Goal: Transaction & Acquisition: Subscribe to service/newsletter

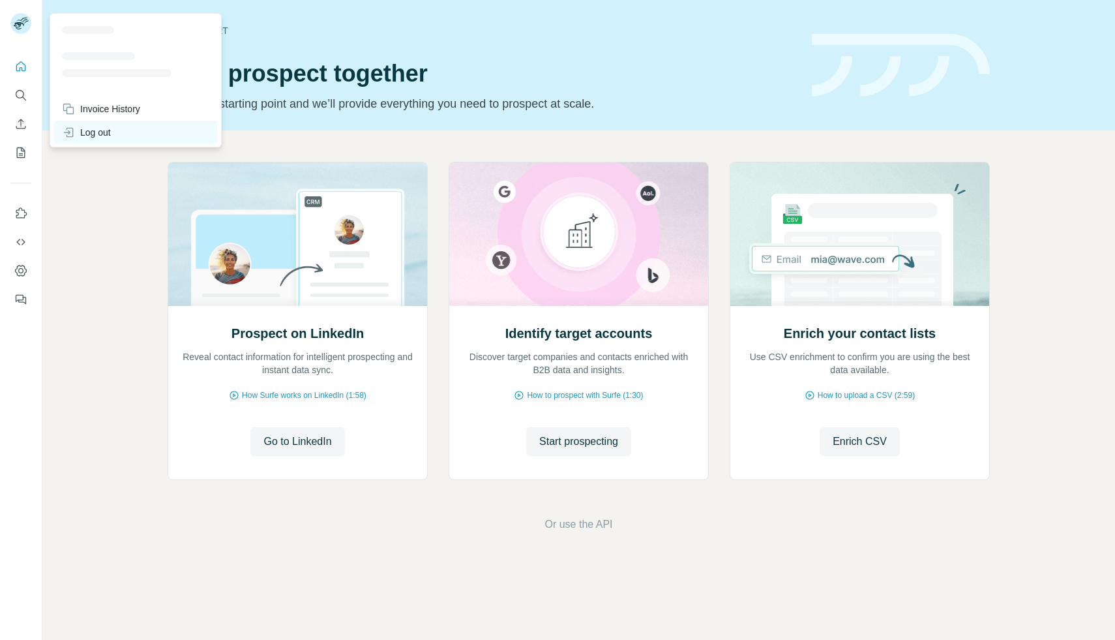
click at [82, 137] on div "Log out" at bounding box center [86, 132] width 49 height 13
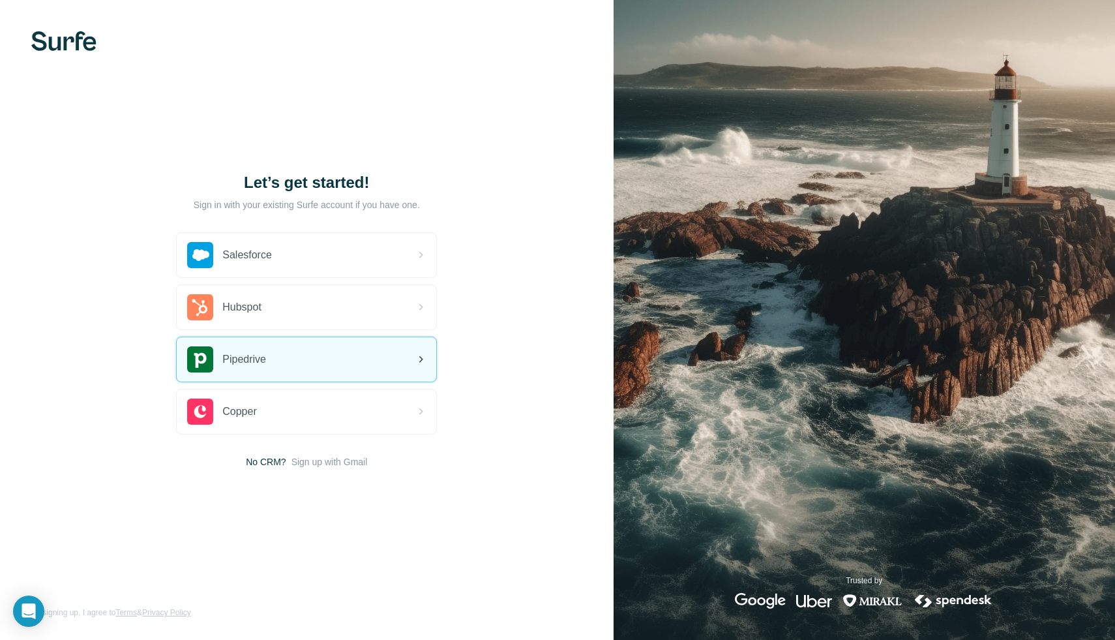
click at [348, 349] on div "Pipedrive" at bounding box center [307, 359] width 260 height 44
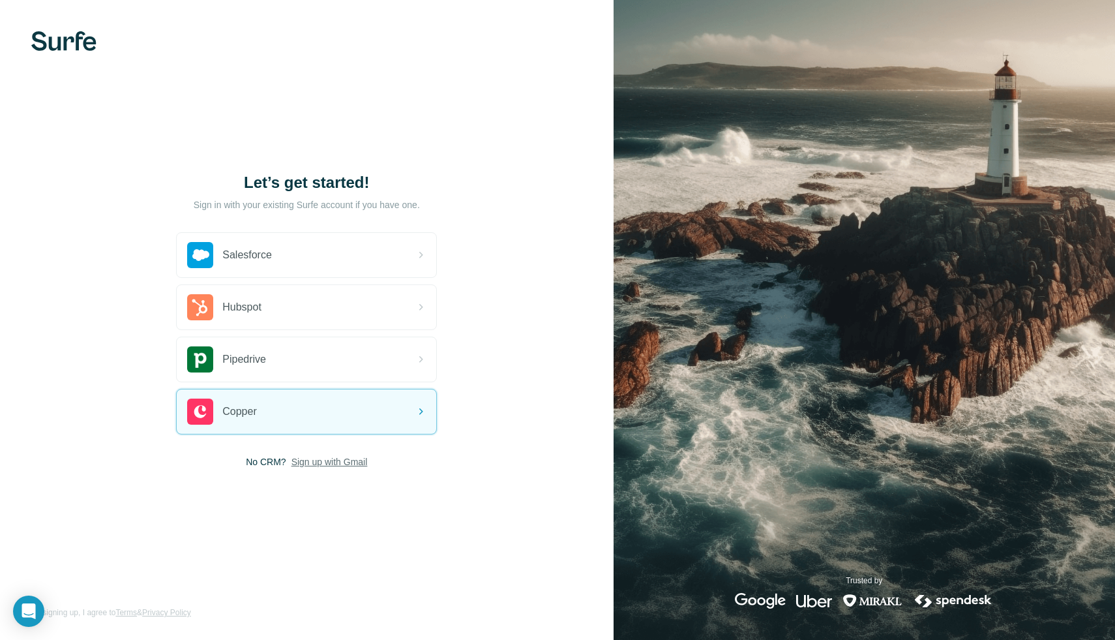
click at [345, 466] on span "Sign up with Gmail" at bounding box center [329, 461] width 76 height 13
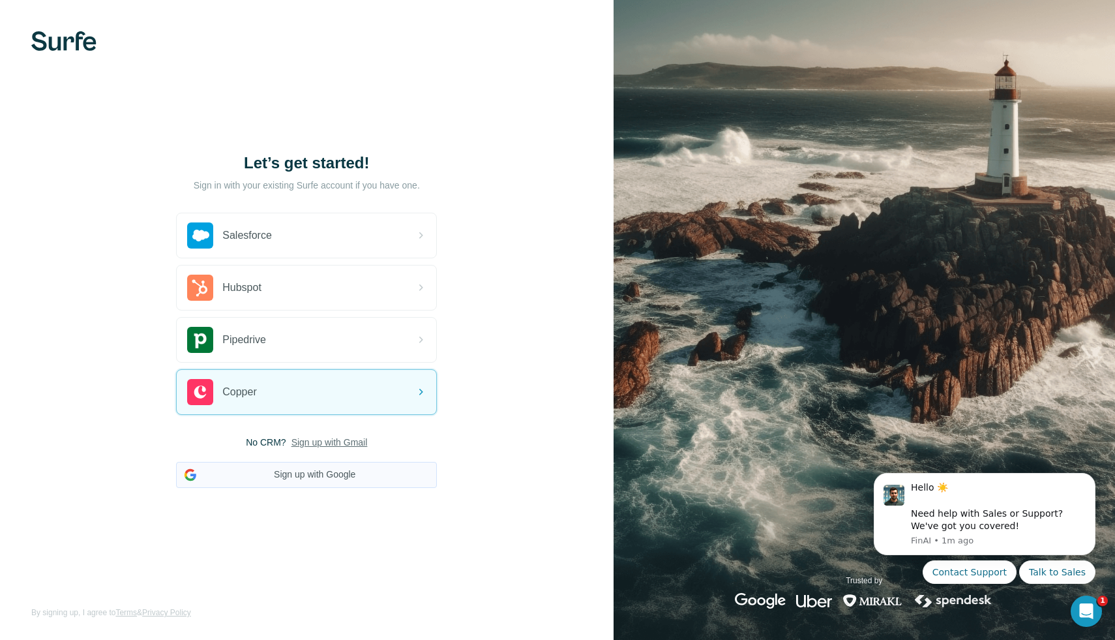
click at [353, 477] on button "Sign up with Google" at bounding box center [306, 475] width 261 height 26
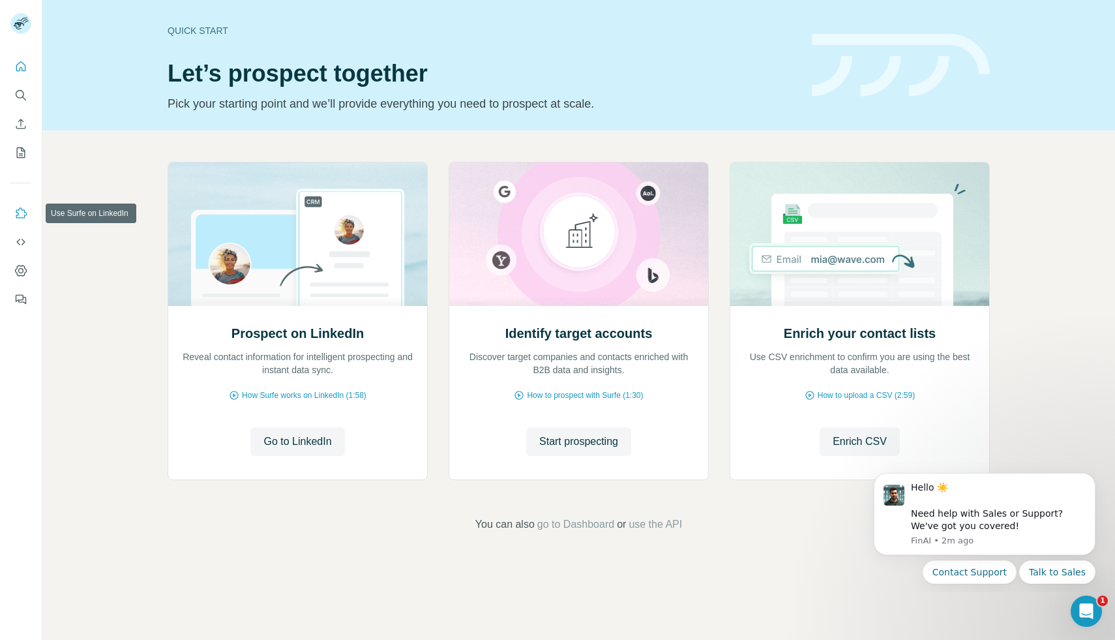
click at [26, 211] on icon "Use Surfe on LinkedIn" at bounding box center [20, 213] width 13 height 13
